Goal: Transaction & Acquisition: Purchase product/service

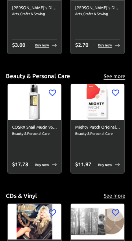
scroll to position [3000, 0]
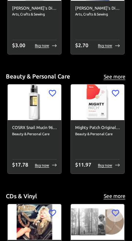
click at [102, 99] on img at bounding box center [98, 102] width 54 height 36
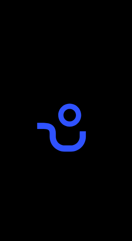
click at [113, 125] on div at bounding box center [66, 120] width 132 height 241
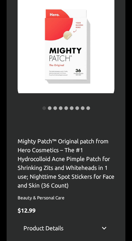
scroll to position [102, 0]
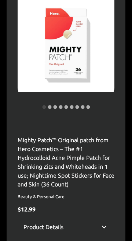
click at [103, 240] on p "Supported countries:" at bounding box center [66, 244] width 97 height 9
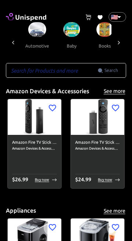
scroll to position [0, 137]
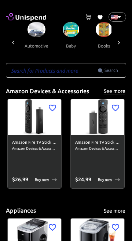
click at [43, 31] on img at bounding box center [37, 29] width 18 height 15
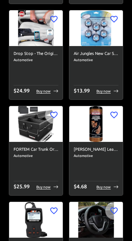
scroll to position [1908, 0]
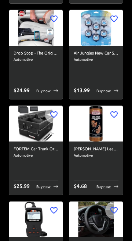
click at [35, 138] on img at bounding box center [36, 124] width 54 height 36
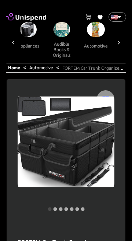
scroll to position [0, 87]
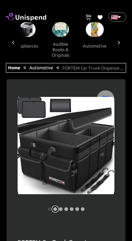
click at [55, 208] on circle "carousel indicator 2" at bounding box center [55, 209] width 4 height 4
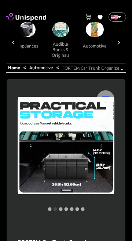
click at [99, 169] on div at bounding box center [104, 151] width 22 height 123
click at [61, 208] on circle "carousel indicator 3" at bounding box center [61, 209] width 4 height 4
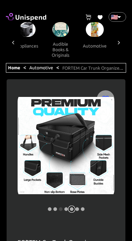
click at [72, 210] on circle "carousel indicator 5" at bounding box center [72, 209] width 4 height 4
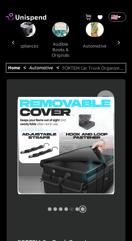
click at [82, 208] on circle "carousel indicator 7" at bounding box center [83, 209] width 4 height 4
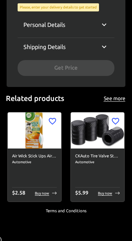
scroll to position [590, 0]
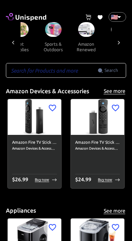
scroll to position [0, 743]
click at [89, 32] on img at bounding box center [86, 29] width 17 height 15
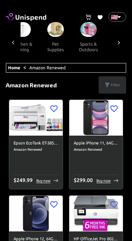
scroll to position [0, 708]
click at [92, 30] on img at bounding box center [89, 29] width 17 height 15
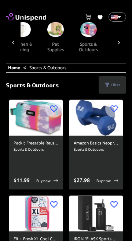
click at [80, 66] on div "Home < Sports & Outdoors" at bounding box center [66, 68] width 121 height 10
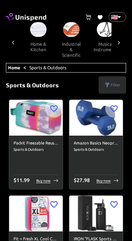
scroll to position [0, 590]
click at [93, 67] on div "Home < Sports & Outdoors" at bounding box center [66, 68] width 121 height 10
click at [15, 42] on icon at bounding box center [13, 42] width 7 height 7
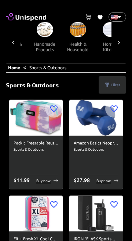
scroll to position [0, 513]
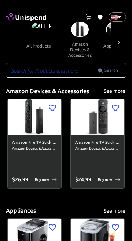
click at [64, 68] on input "text" at bounding box center [52, 70] width 92 height 15
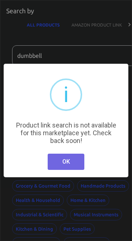
click at [78, 164] on button "OK" at bounding box center [66, 161] width 37 height 16
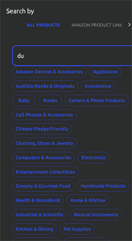
type input "d"
click at [88, 59] on input "weiwe" at bounding box center [71, 55] width 118 height 21
click at [67, 38] on div "Search by ALL PRODUCTS AMAZON PRODUCT LINK SHOPIFY PRODUCT LINK" at bounding box center [66, 19] width 132 height 39
click at [95, 55] on input "weiwe" at bounding box center [71, 55] width 118 height 21
click at [41, 52] on input "weiwe" at bounding box center [71, 55] width 118 height 21
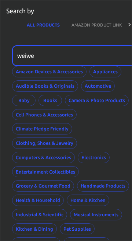
click at [40, 53] on input "weiwe" at bounding box center [71, 55] width 118 height 21
click at [61, 47] on input "weiwe" at bounding box center [71, 55] width 118 height 21
type input "w"
click at [106, 54] on input "weights" at bounding box center [71, 55] width 118 height 21
type input "weights"
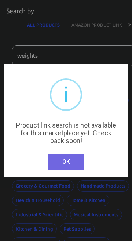
click at [82, 159] on button "OK" at bounding box center [66, 161] width 37 height 16
click at [72, 162] on button "OK" at bounding box center [66, 161] width 37 height 16
click at [80, 156] on button "OK" at bounding box center [66, 161] width 37 height 16
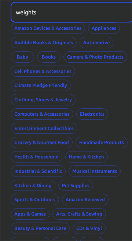
scroll to position [43, 1]
click at [36, 201] on button "Sports & Outdoors" at bounding box center [35, 199] width 49 height 11
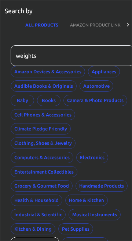
scroll to position [94, 1]
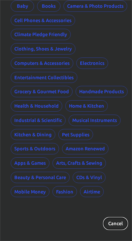
click at [117, 225] on button "Cancel" at bounding box center [116, 222] width 24 height 11
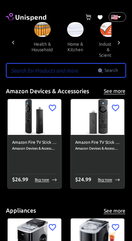
scroll to position [0, 553]
click at [36, 37] on button "health & household" at bounding box center [41, 47] width 33 height 20
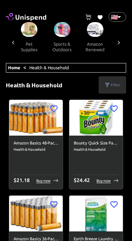
scroll to position [0, 735]
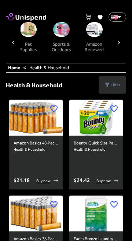
click at [72, 39] on button "sports & outdoors" at bounding box center [61, 47] width 33 height 20
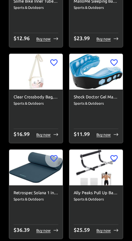
scroll to position [4347, 0]
